Goal: Transaction & Acquisition: Purchase product/service

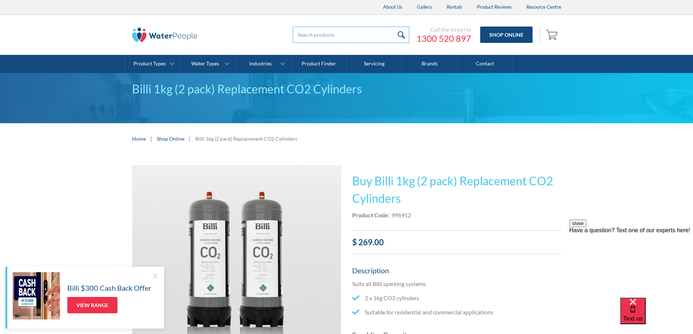
click at [311, 32] on input "search" at bounding box center [351, 35] width 116 height 16
type input "CSAP13"
click at [403, 35] on input "submit" at bounding box center [402, 35] width 16 height 16
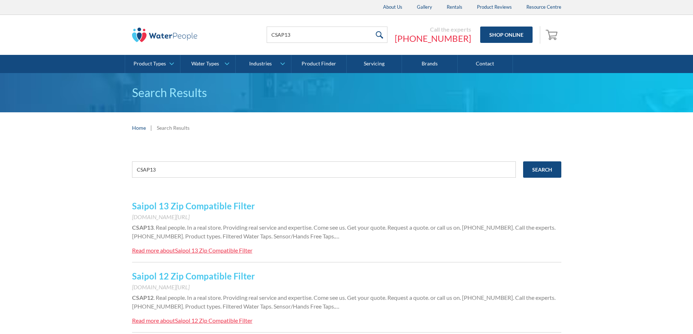
click at [219, 206] on link "Saipol 13 Zip Compatible Filter" at bounding box center [193, 206] width 123 height 11
